Goal: Task Accomplishment & Management: Manage account settings

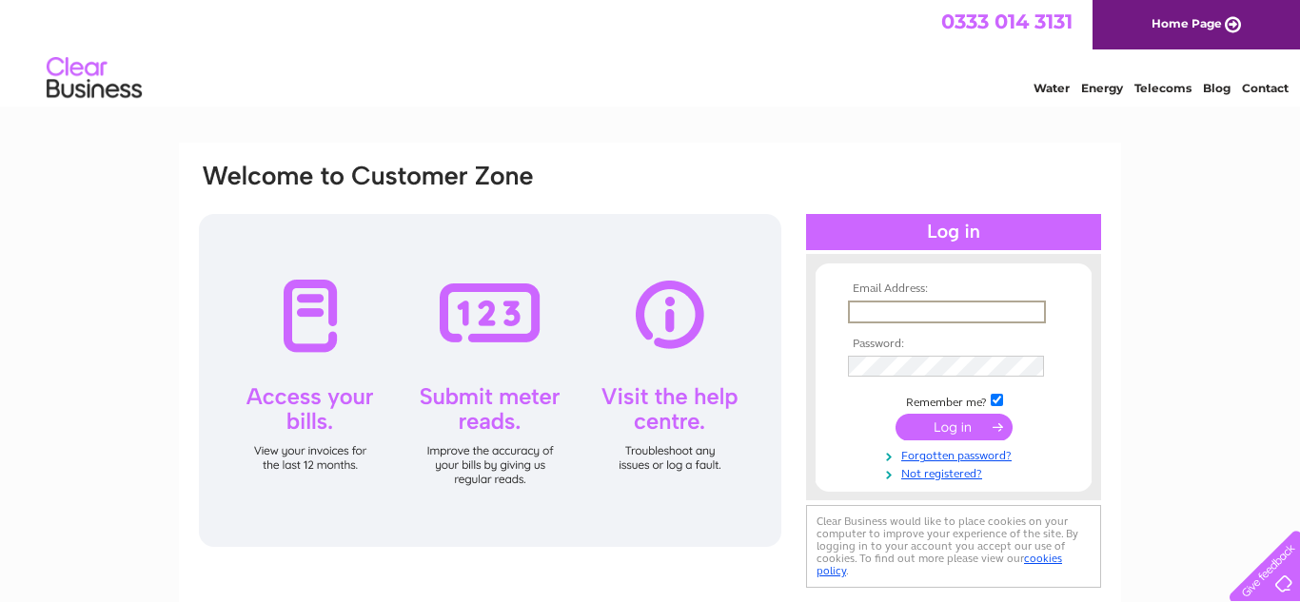
click at [922, 304] on input "text" at bounding box center [947, 312] width 198 height 23
type input "apsolutions@mail.com"
click at [942, 354] on td at bounding box center [953, 366] width 221 height 30
click at [895, 414] on input "submit" at bounding box center [953, 427] width 117 height 27
click at [969, 422] on input "submit" at bounding box center [953, 427] width 117 height 27
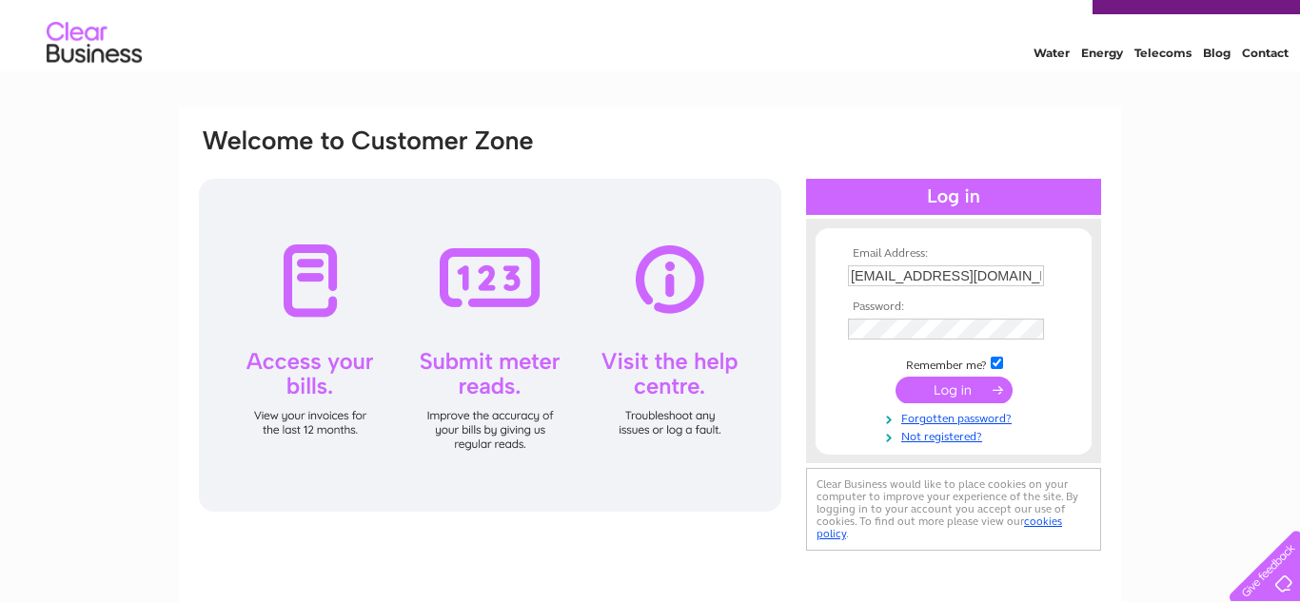
scroll to position [44, 0]
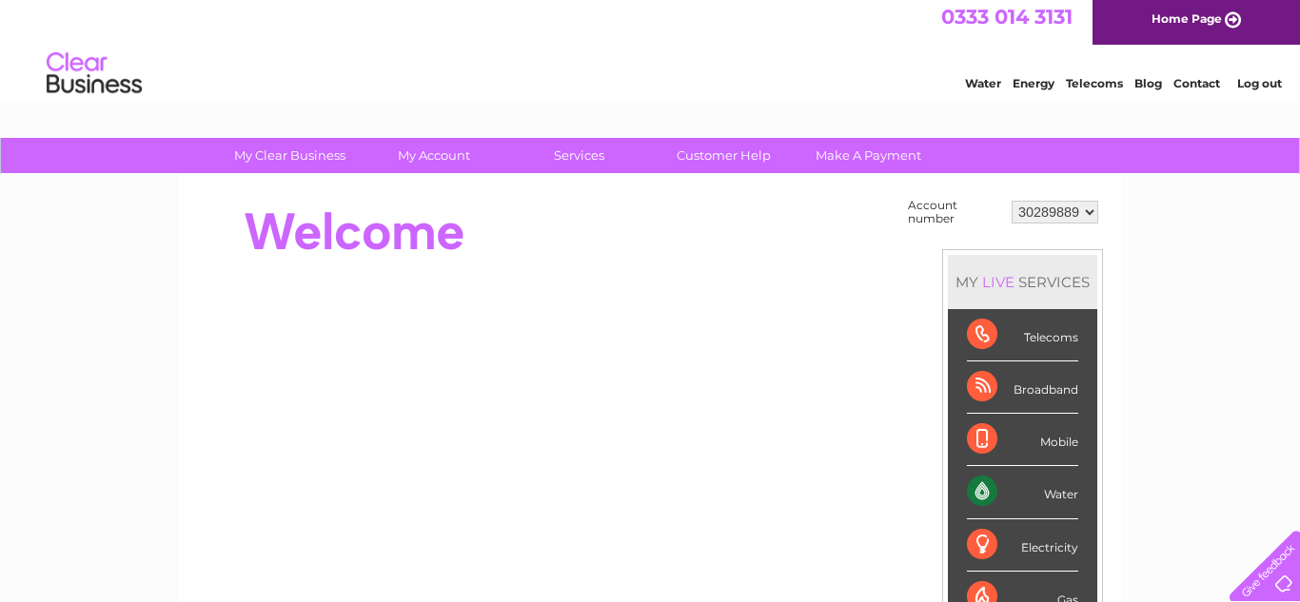
scroll to position [7, 0]
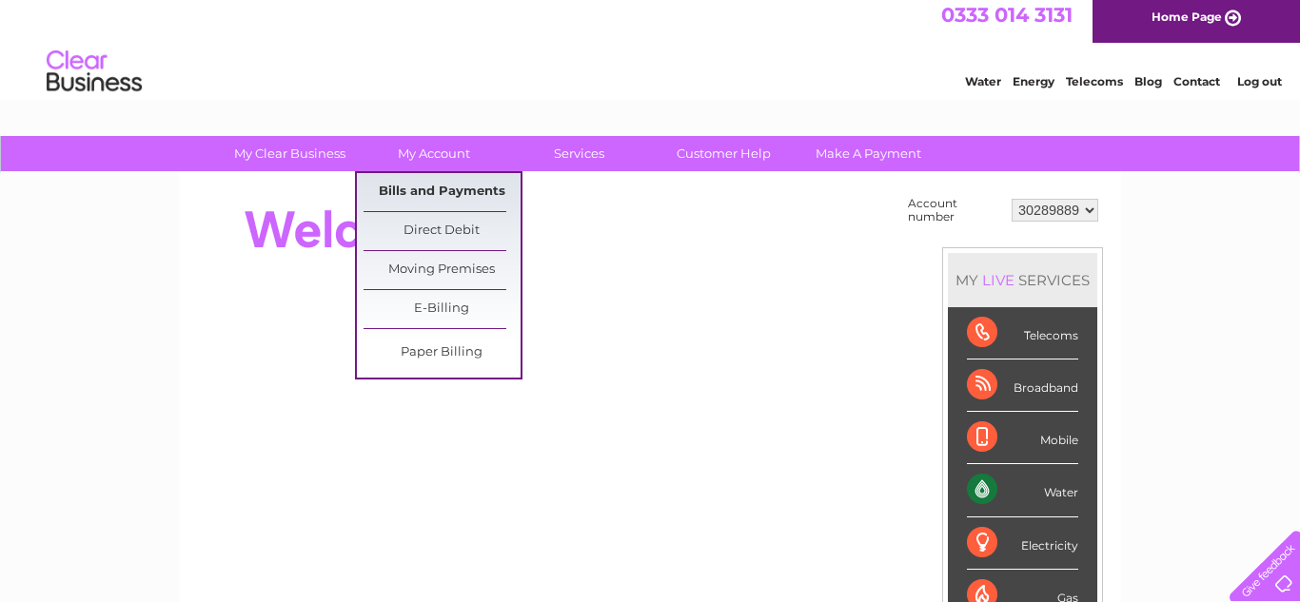
click at [460, 186] on link "Bills and Payments" at bounding box center [441, 192] width 157 height 38
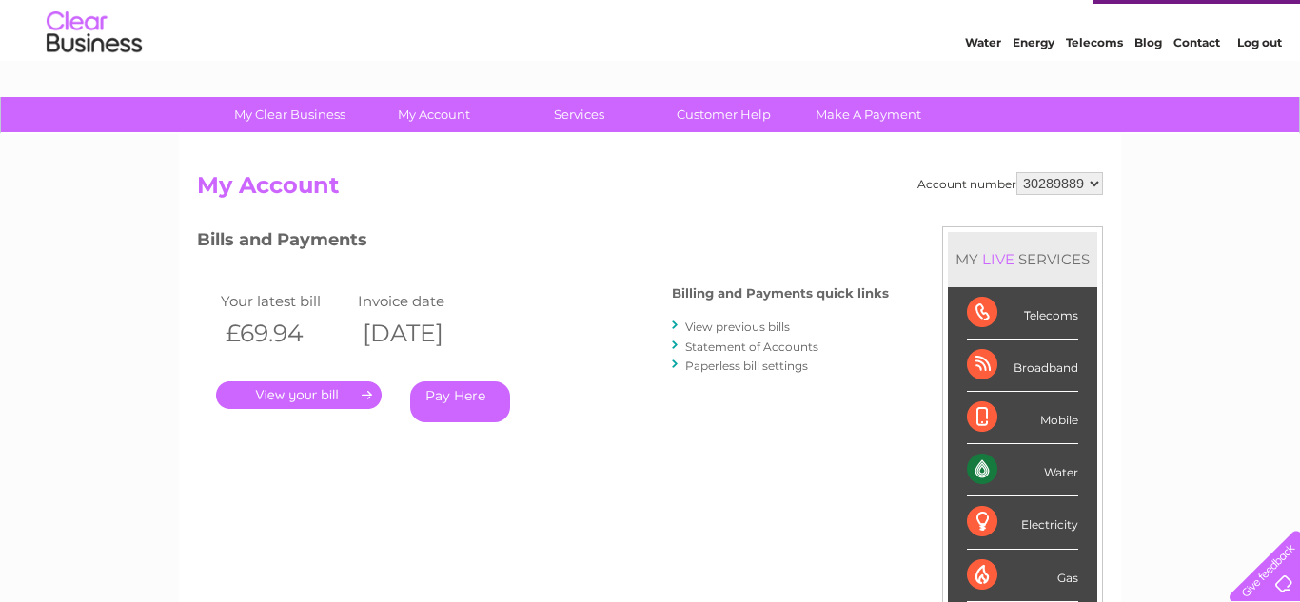
scroll to position [107, 0]
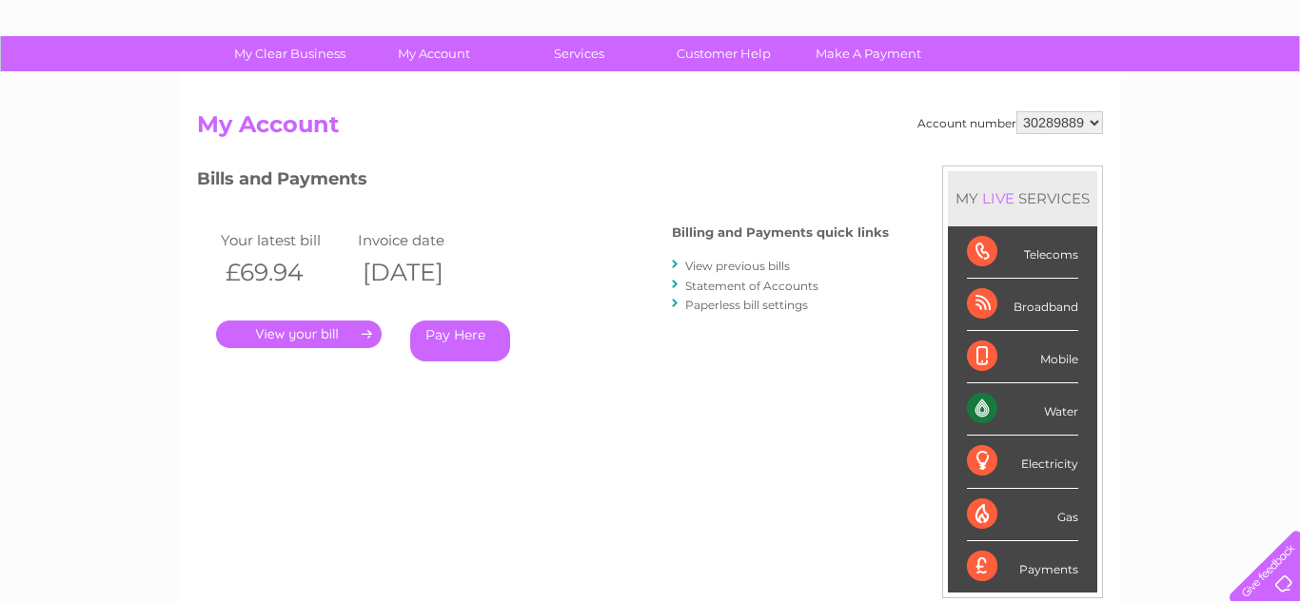
click at [347, 332] on link "." at bounding box center [299, 335] width 166 height 28
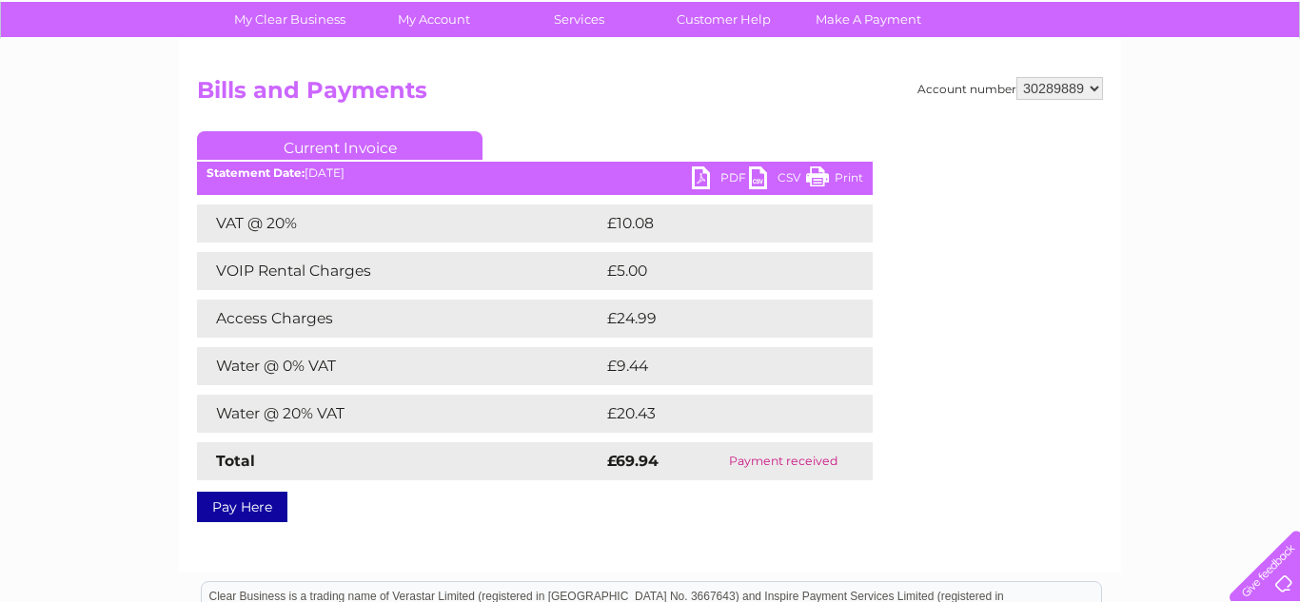
scroll to position [155, 0]
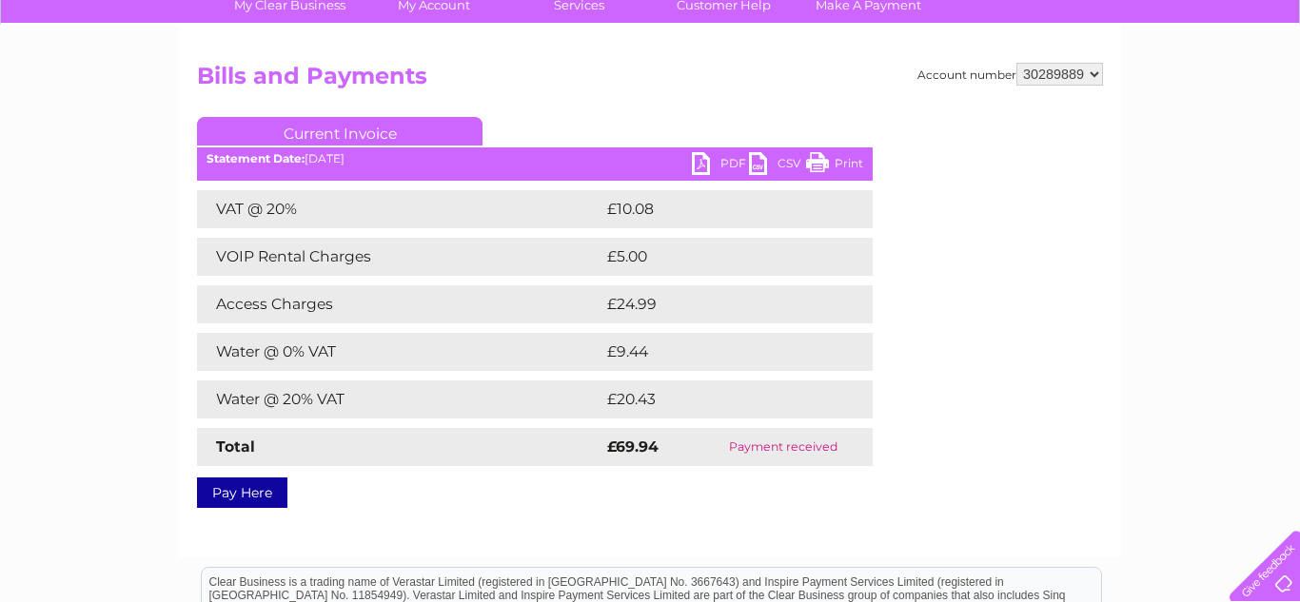
click at [702, 165] on link "PDF" at bounding box center [720, 166] width 57 height 28
